Goal: Find specific page/section: Find specific page/section

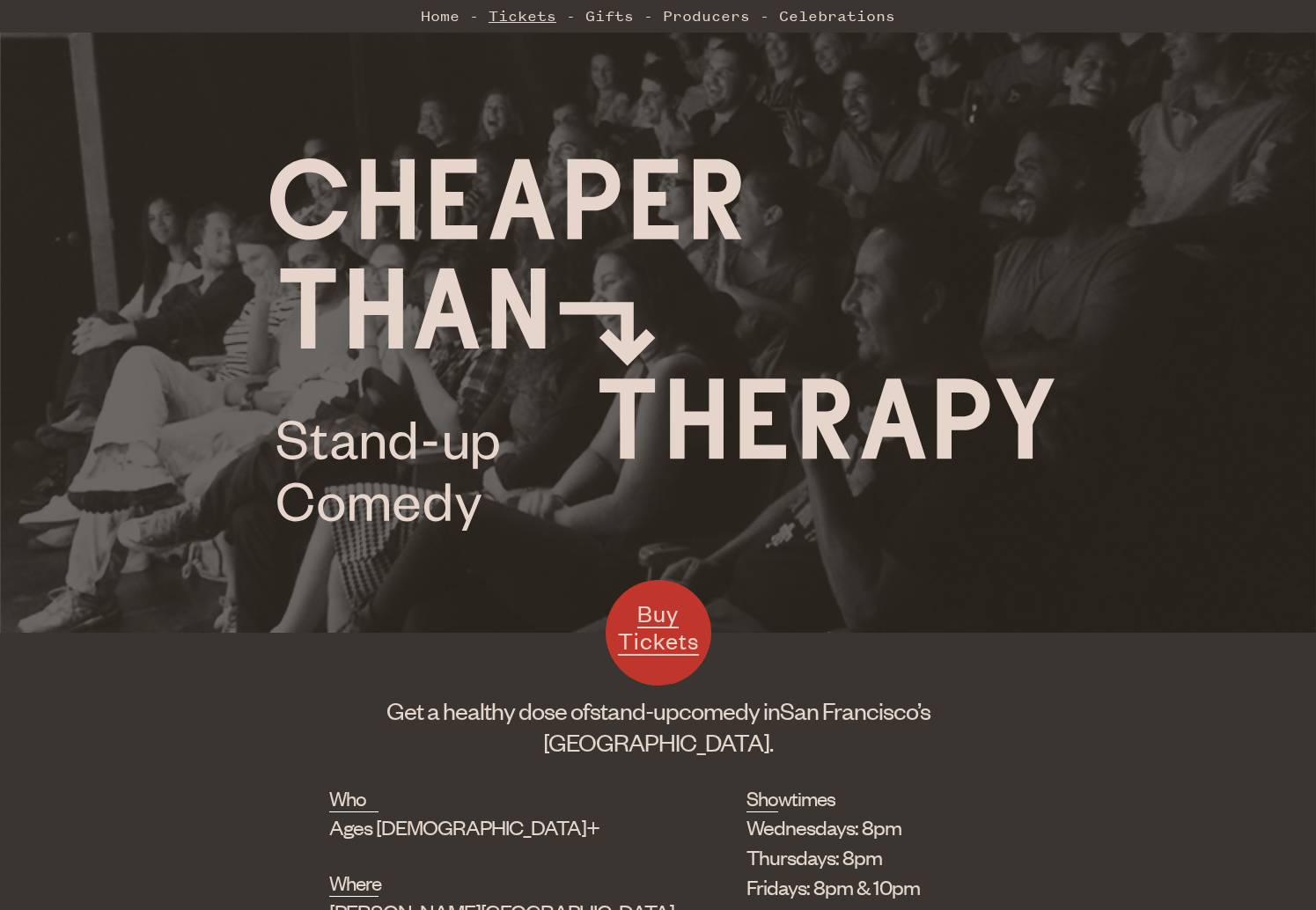
click at [552, 19] on link "Tickets" at bounding box center [522, 16] width 68 height 35
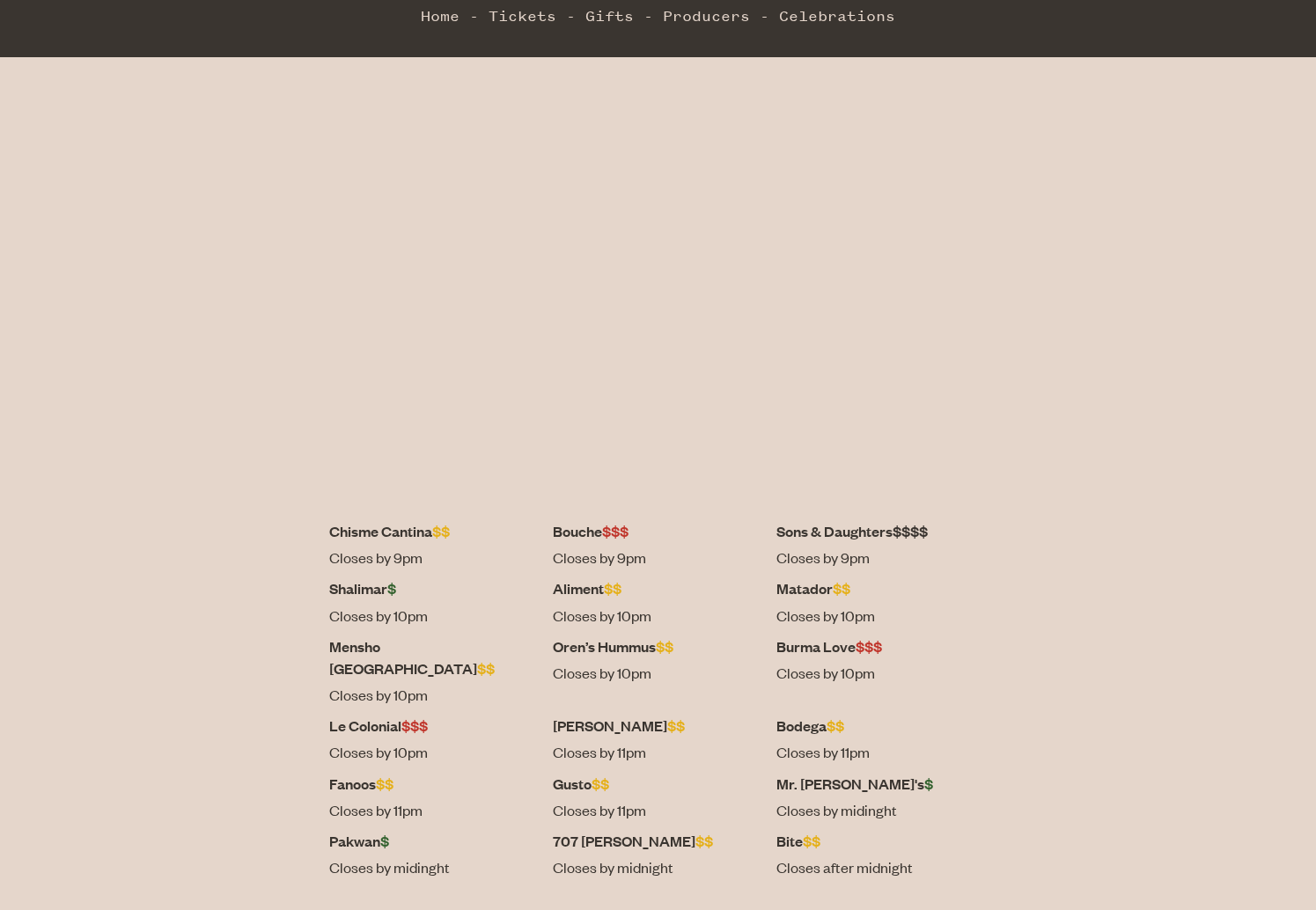
scroll to position [538, 0]
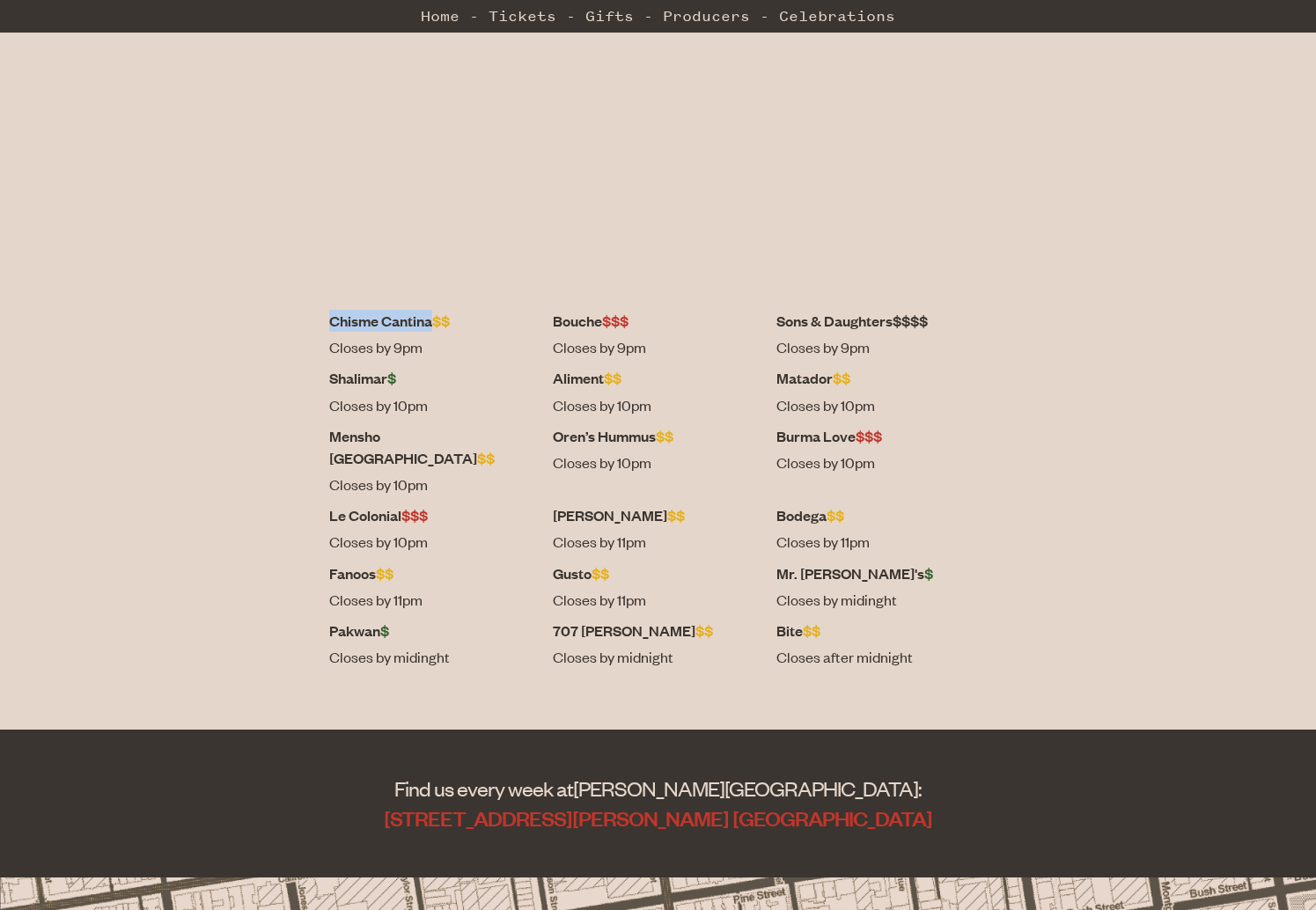
drag, startPoint x: 415, startPoint y: 323, endPoint x: 515, endPoint y: 326, distance: 100.0
click at [515, 326] on dt "Chisme Cantina $$" at bounding box center [434, 321] width 210 height 22
copy dt "Chisme Cantina"
drag, startPoint x: 753, startPoint y: 549, endPoint x: 818, endPoint y: 551, distance: 65.0
click at [806, 562] on dt "Mr. [PERSON_NAME]'s $" at bounding box center [881, 573] width 210 height 22
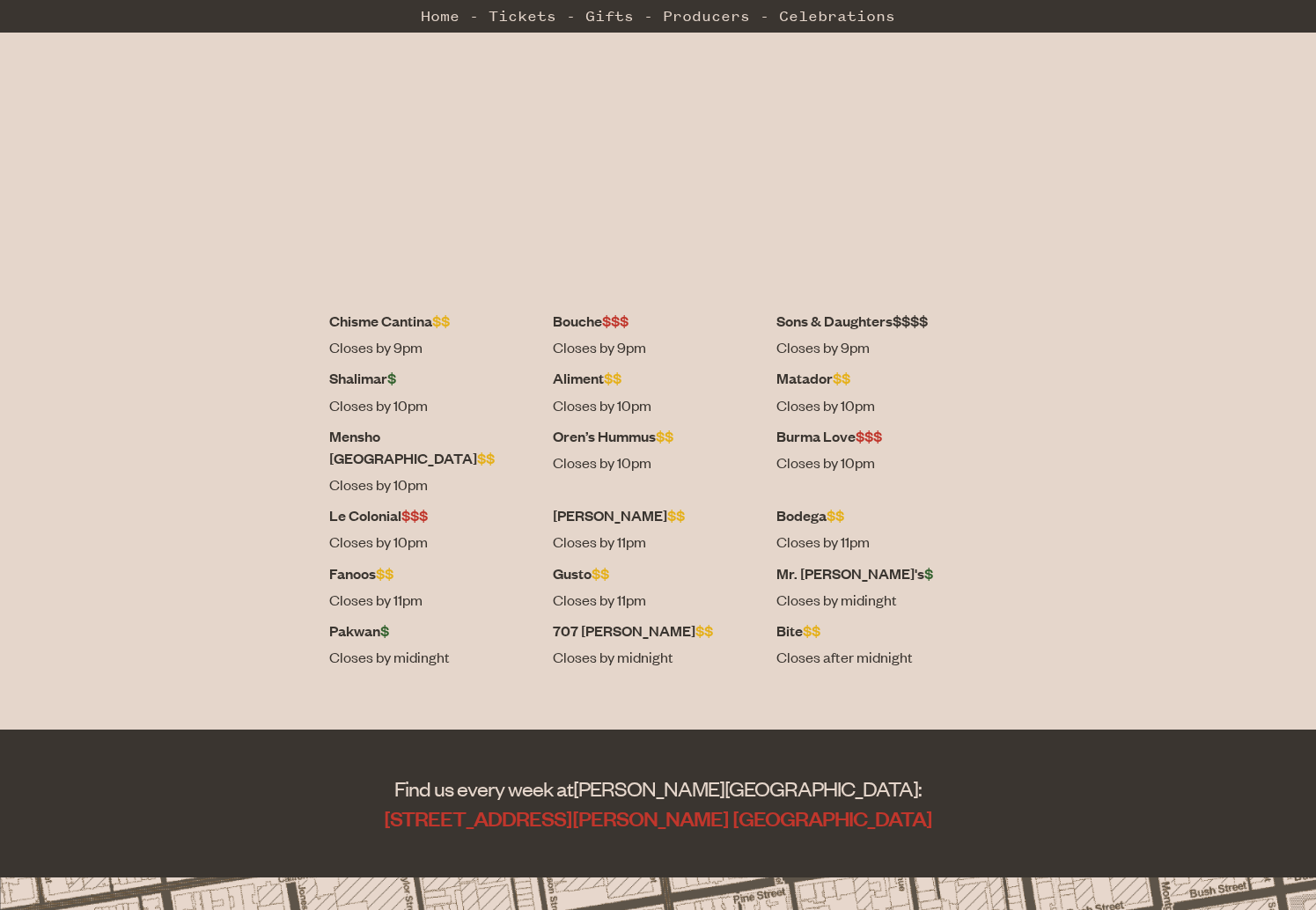
drag, startPoint x: 818, startPoint y: 551, endPoint x: 831, endPoint y: 553, distance: 13.2
click at [831, 562] on dt "Mr. [PERSON_NAME]'s $" at bounding box center [881, 573] width 210 height 22
drag, startPoint x: 819, startPoint y: 555, endPoint x: 750, endPoint y: 552, distance: 69.1
click at [776, 562] on dt "Mr. [PERSON_NAME]'s $" at bounding box center [881, 573] width 210 height 22
copy dt "Mr. [PERSON_NAME]'s"
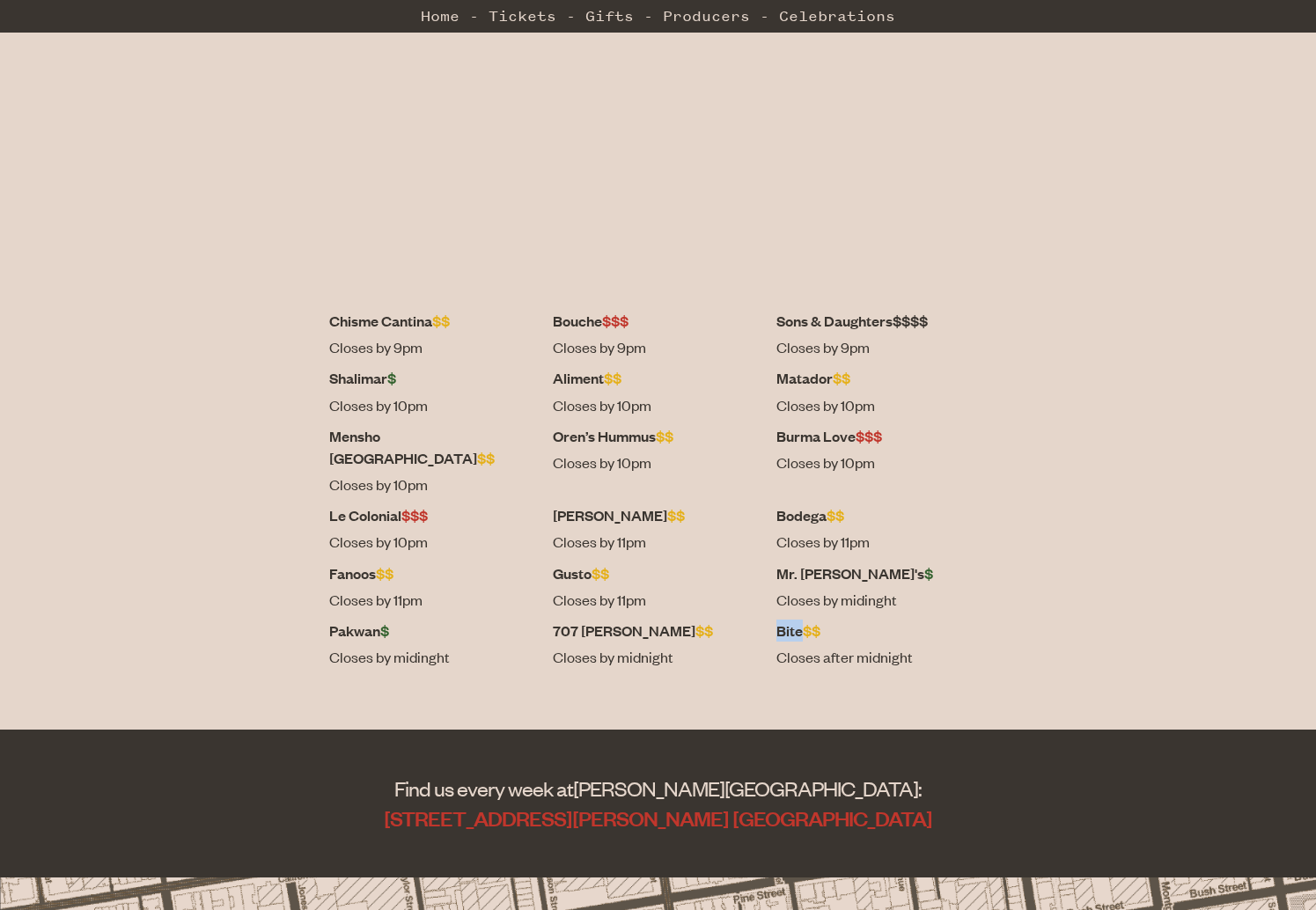
drag, startPoint x: 751, startPoint y: 610, endPoint x: 775, endPoint y: 609, distance: 24.0
click at [776, 619] on dt "Bite $$" at bounding box center [881, 630] width 210 height 22
copy dt "Bite"
